Goal: Task Accomplishment & Management: Use online tool/utility

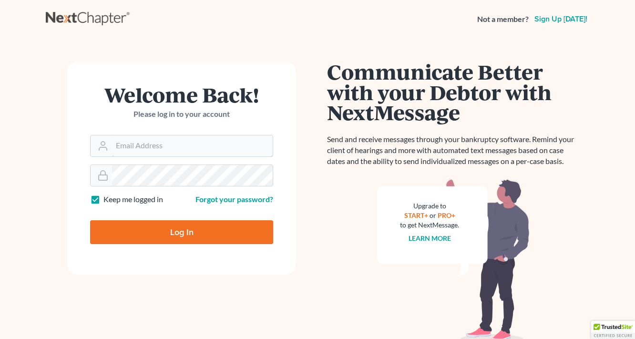
type input "[EMAIL_ADDRESS][DOMAIN_NAME]"
click at [203, 244] on form "Welcome Back! Please log in to your account Email Address [EMAIL_ADDRESS][DOMAI…" at bounding box center [181, 167] width 229 height 213
click at [210, 230] on input "Log In" at bounding box center [181, 232] width 183 height 24
type input "Thinking..."
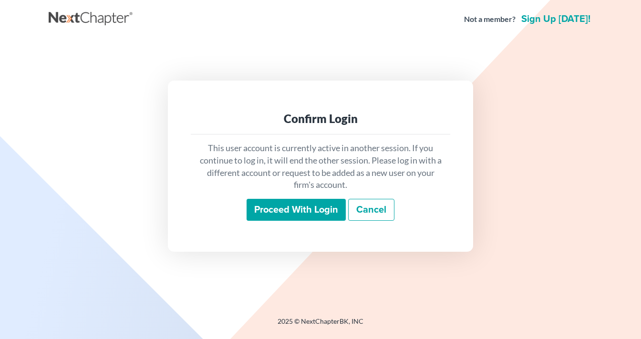
click at [292, 205] on input "Proceed with login" at bounding box center [295, 210] width 99 height 22
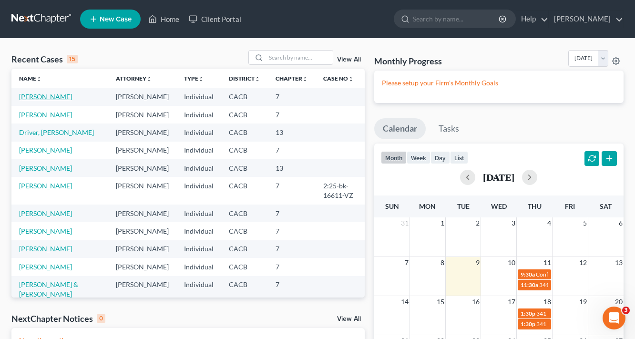
click at [44, 97] on link "Arellano, Luis" at bounding box center [45, 96] width 53 height 8
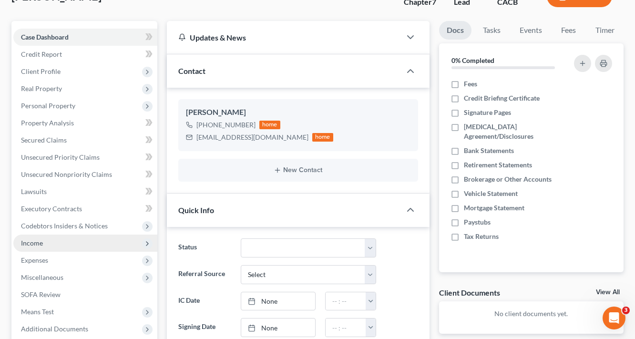
scroll to position [76, 0]
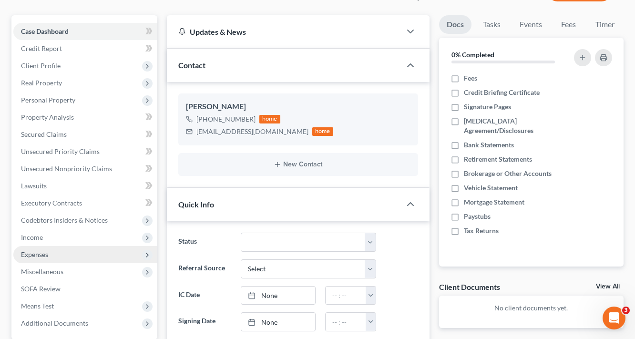
click at [34, 250] on span "Expenses" at bounding box center [34, 254] width 27 height 8
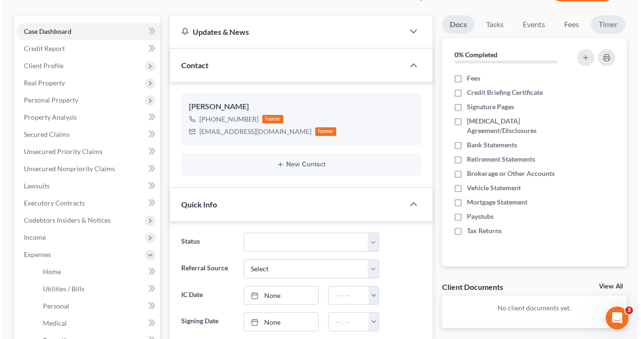
scroll to position [0, 0]
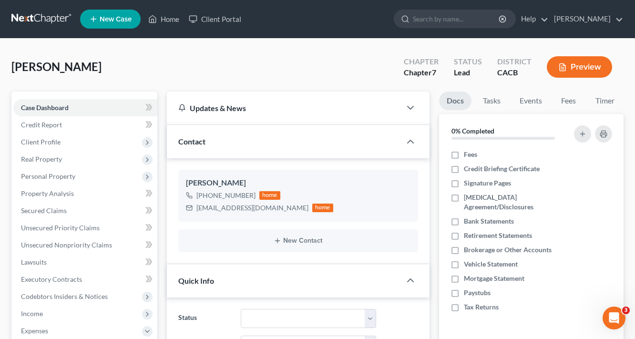
click at [591, 76] on button "Preview" at bounding box center [579, 66] width 65 height 21
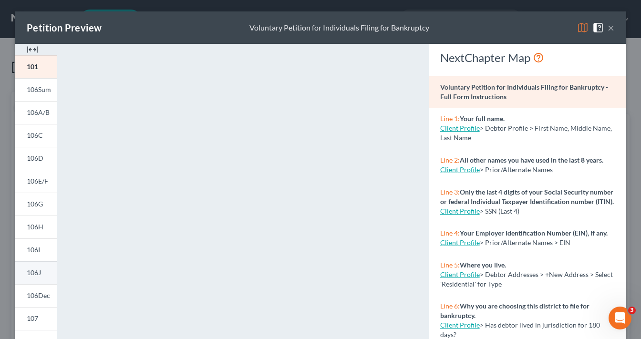
click at [40, 275] on link "106J" at bounding box center [36, 272] width 42 height 23
